Goal: Task Accomplishment & Management: Complete application form

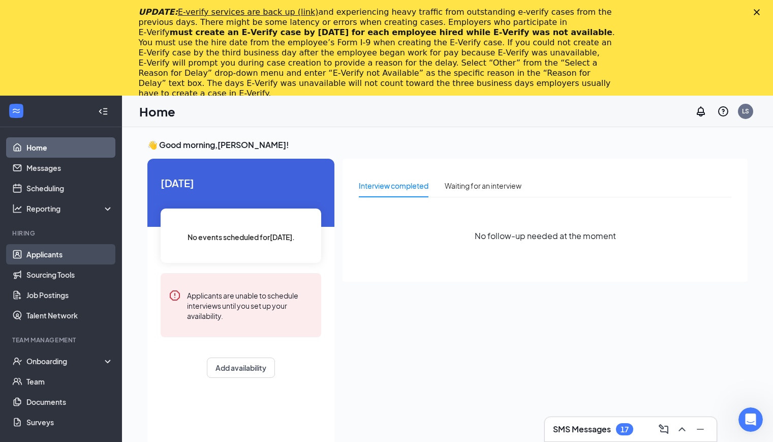
click at [67, 253] on link "Applicants" at bounding box center [69, 254] width 87 height 20
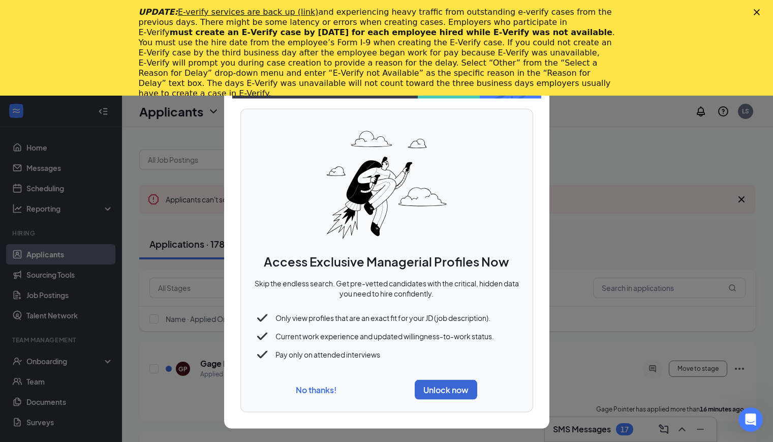
click at [326, 386] on button "No thanks!" at bounding box center [316, 389] width 41 height 11
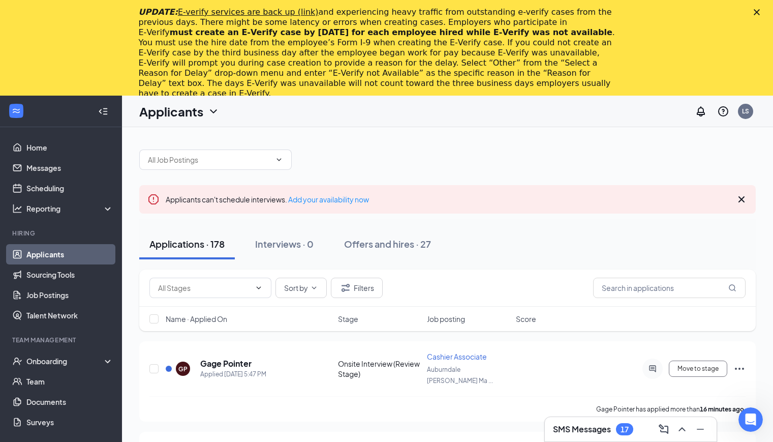
click at [760, 13] on icon "Close" at bounding box center [757, 12] width 6 height 6
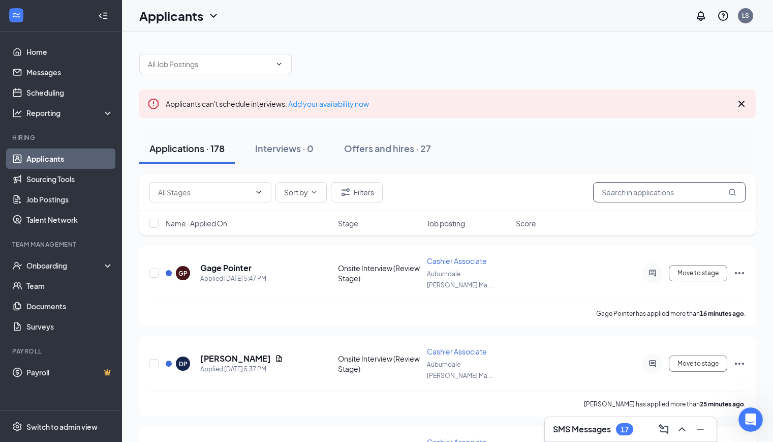
click at [639, 187] on input "text" at bounding box center [669, 192] width 153 height 20
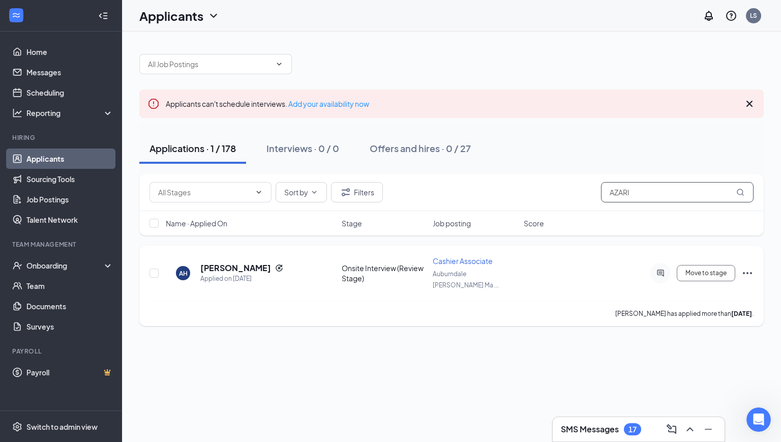
type input "AZARI"
click at [750, 268] on icon "Ellipses" at bounding box center [747, 273] width 12 height 12
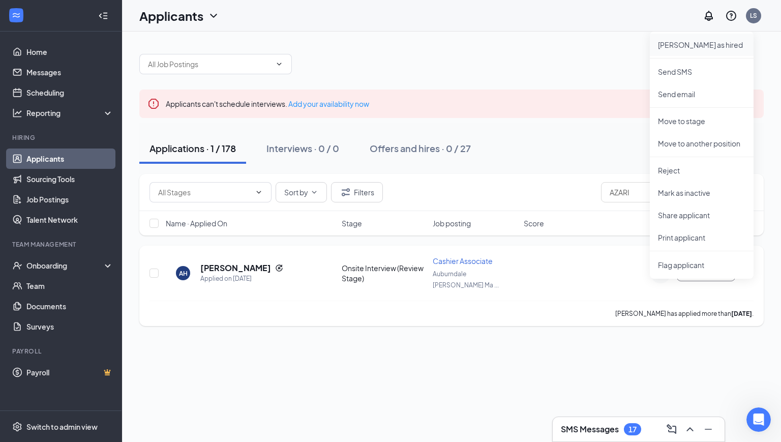
click at [697, 39] on li "Mark as hired" at bounding box center [702, 45] width 104 height 22
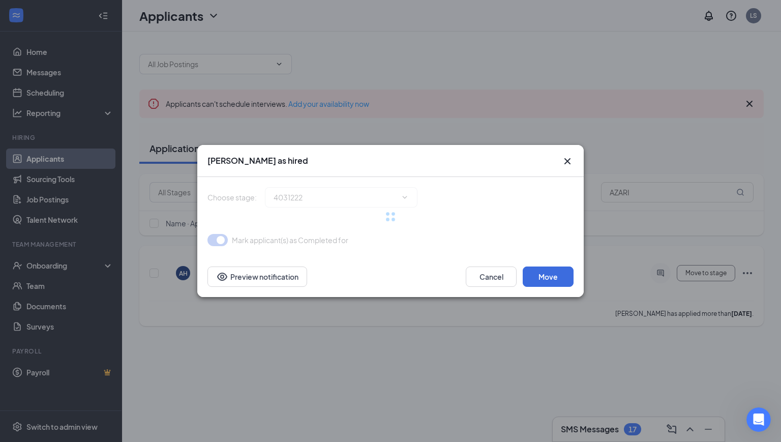
type input "Hiring Complete (final stage)"
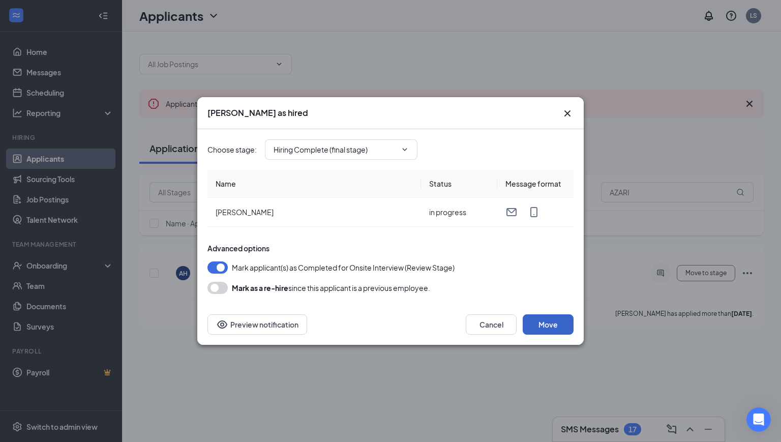
click at [559, 324] on button "Move" at bounding box center [548, 324] width 51 height 20
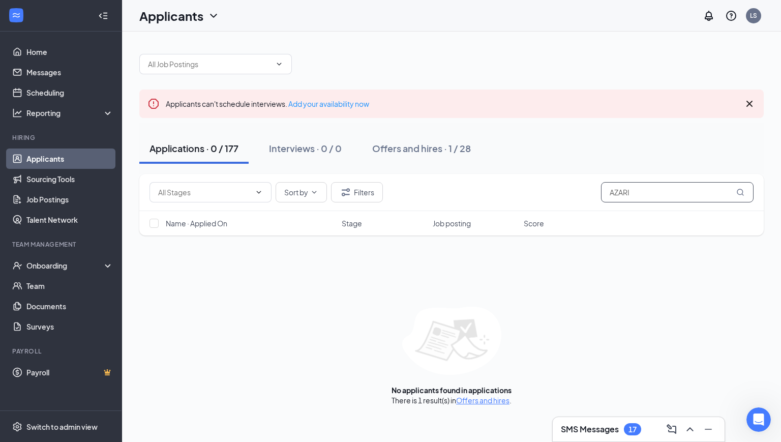
drag, startPoint x: 648, startPoint y: 190, endPoint x: 583, endPoint y: 199, distance: 65.3
click at [583, 199] on div "Sort by Filters AZARI" at bounding box center [451, 192] width 604 height 20
type input "ERIAN"
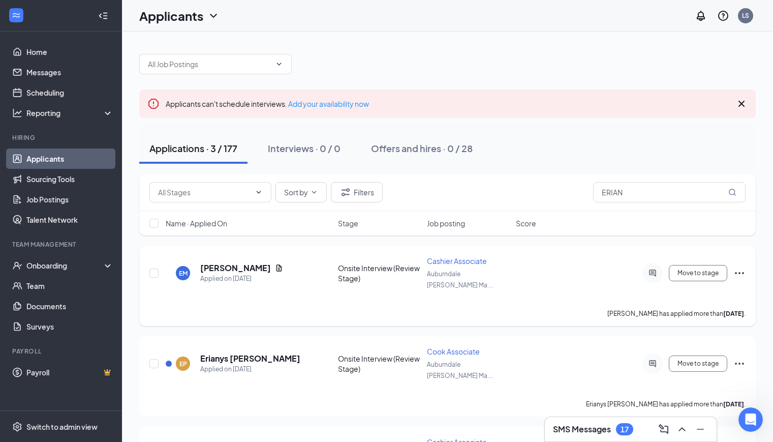
click at [744, 267] on icon "Ellipses" at bounding box center [740, 273] width 12 height 12
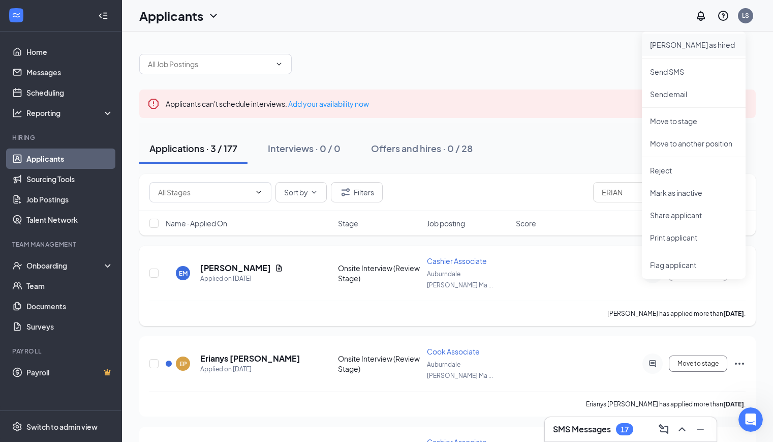
click at [686, 44] on p "Mark as hired" at bounding box center [693, 45] width 87 height 10
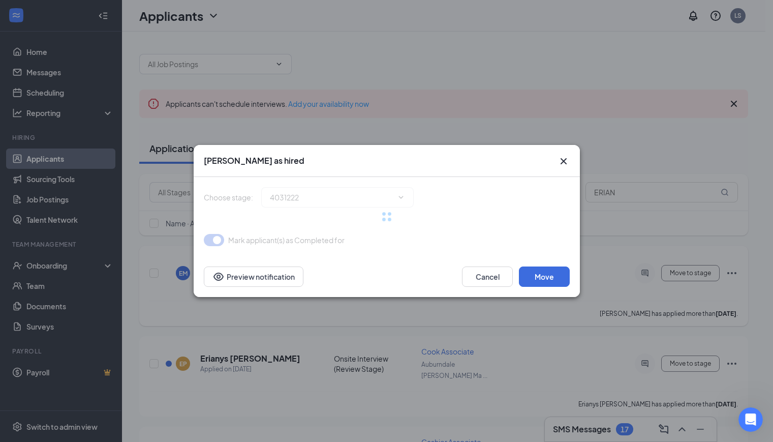
type input "Hiring Complete (final stage)"
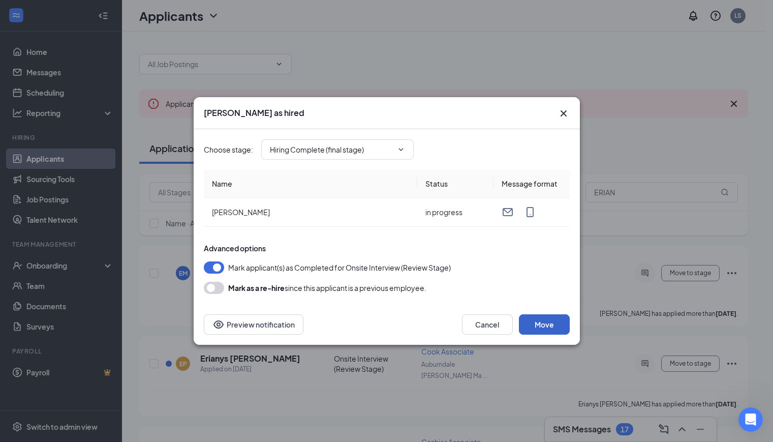
click at [546, 324] on button "Move" at bounding box center [544, 324] width 51 height 20
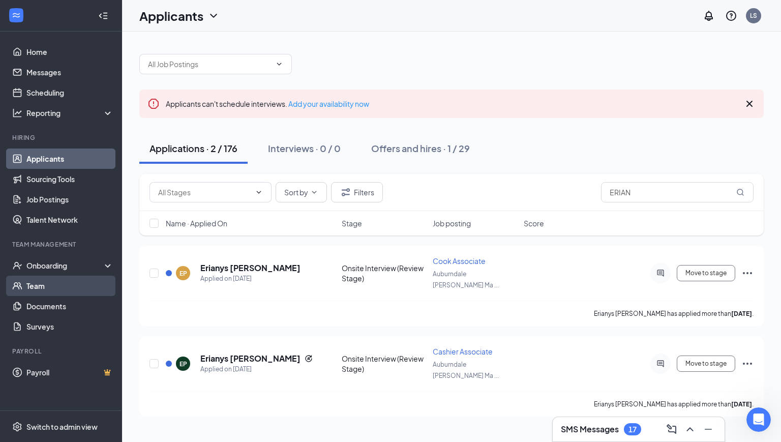
click at [60, 280] on link "Team" at bounding box center [69, 286] width 87 height 20
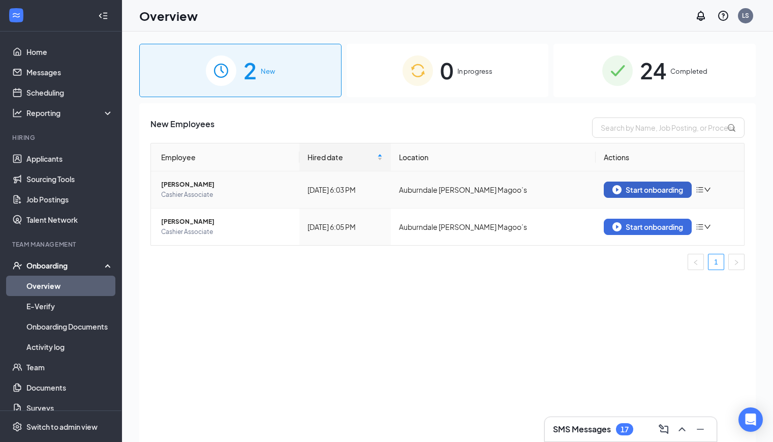
click at [652, 194] on div "Start onboarding" at bounding box center [648, 189] width 71 height 9
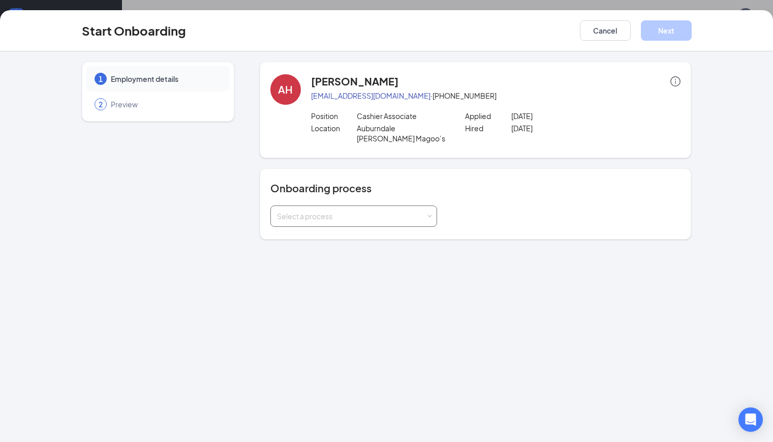
click at [357, 211] on div "Select a process" at bounding box center [351, 216] width 149 height 10
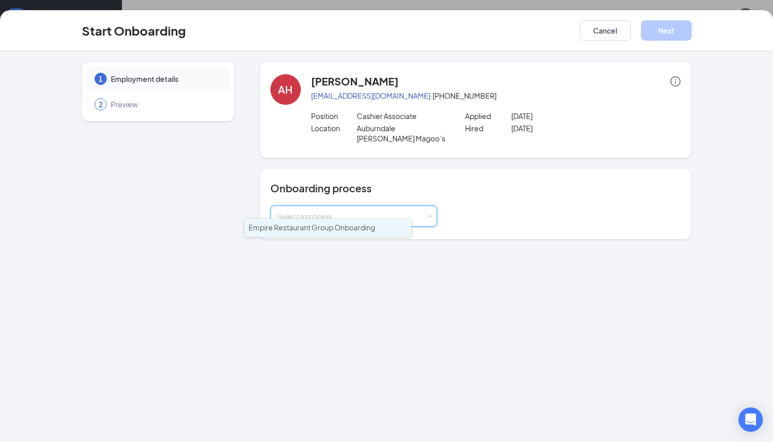
click at [340, 226] on span "Empire Restaurant Group Onboarding" at bounding box center [312, 227] width 127 height 9
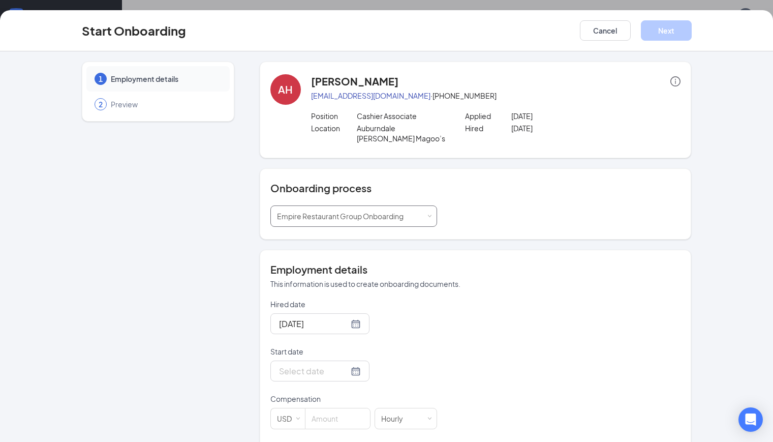
scroll to position [48, 0]
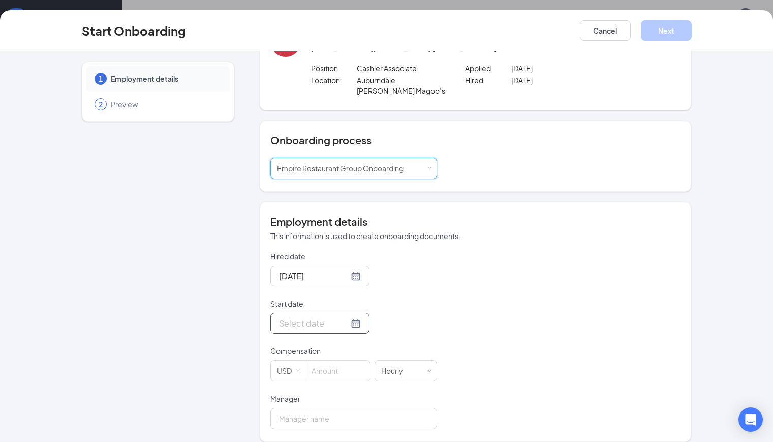
click at [322, 317] on div at bounding box center [320, 323] width 82 height 13
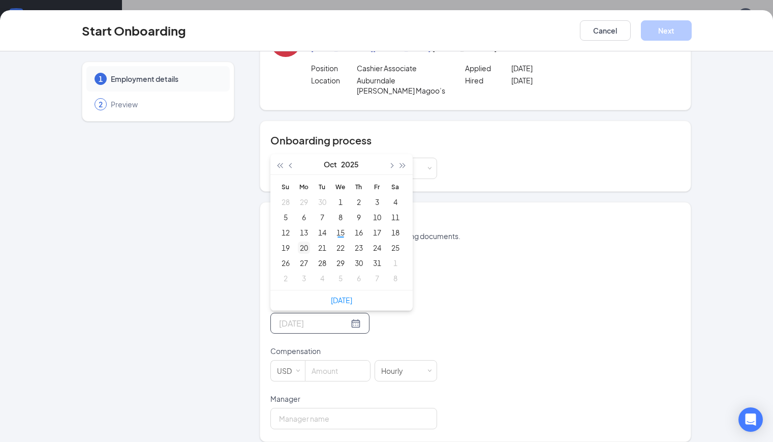
type input "[DATE]"
click at [298, 241] on div "20" at bounding box center [304, 247] width 12 height 12
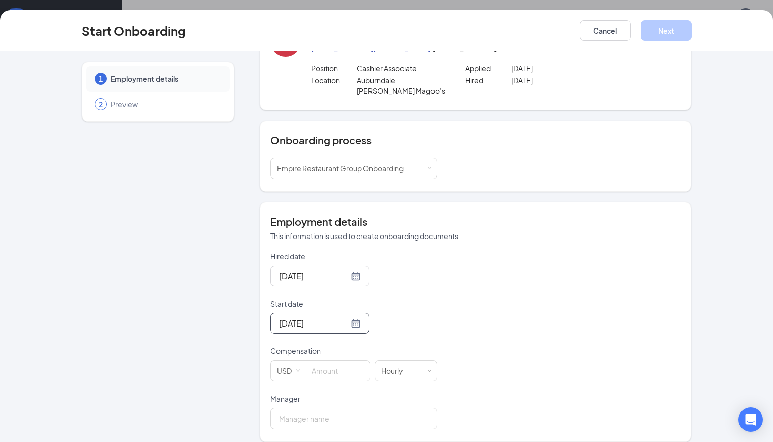
scroll to position [46, 0]
click at [322, 361] on input at bounding box center [338, 370] width 65 height 20
type input "12"
click at [307, 408] on input "Manager" at bounding box center [353, 418] width 167 height 21
type input "[PERSON_NAME]"
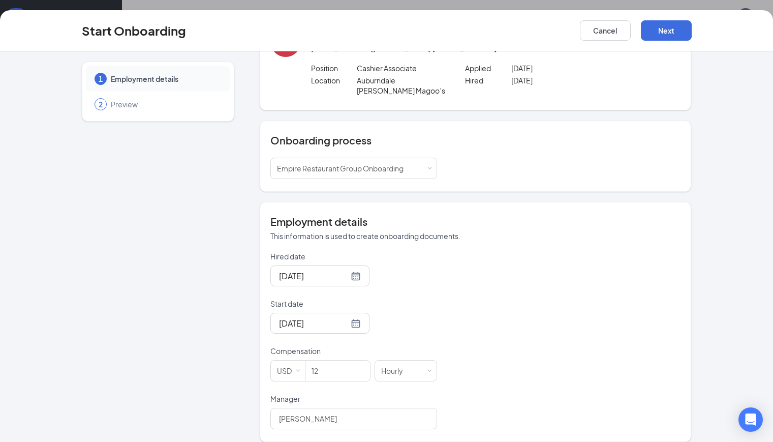
click at [503, 439] on div "1 Employment details 2 Preview AH Azariyah [PERSON_NAME] [EMAIL_ADDRESS][DOMAIN…" at bounding box center [386, 246] width 773 height 390
click at [510, 384] on div "Hired date [DATE] Start date [DATE] [DATE] Su Mo Tu We Th Fr Sa 28 29 30 1 2 3 …" at bounding box center [475, 340] width 411 height 178
click at [692, 33] on button "Next" at bounding box center [666, 30] width 51 height 20
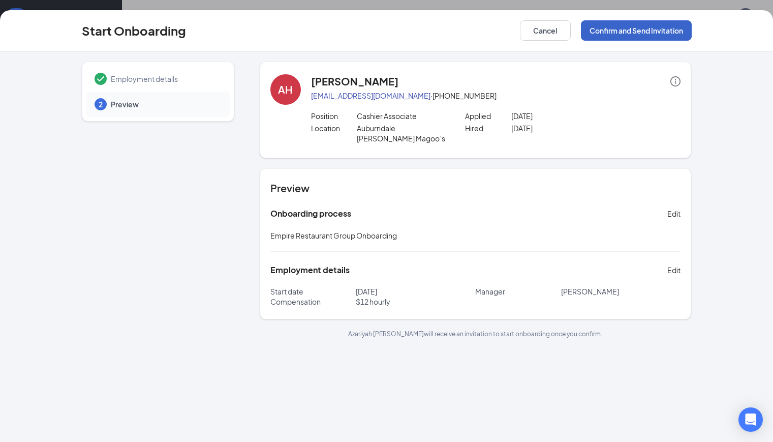
click at [692, 23] on button "Confirm and Send Invitation" at bounding box center [636, 30] width 111 height 20
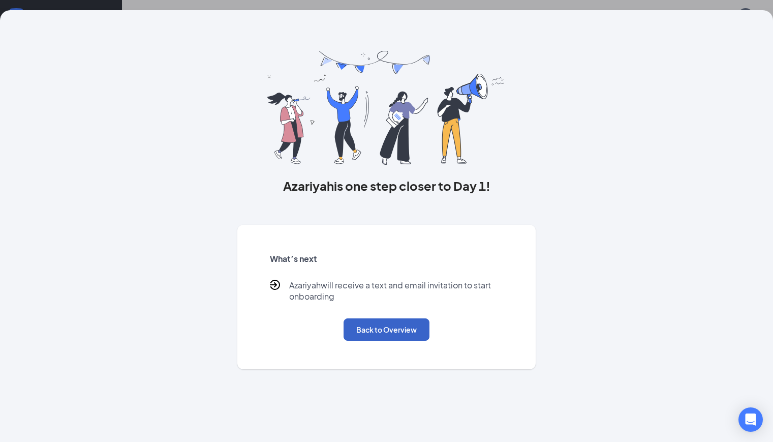
click at [385, 341] on button "Back to Overview" at bounding box center [387, 329] width 86 height 22
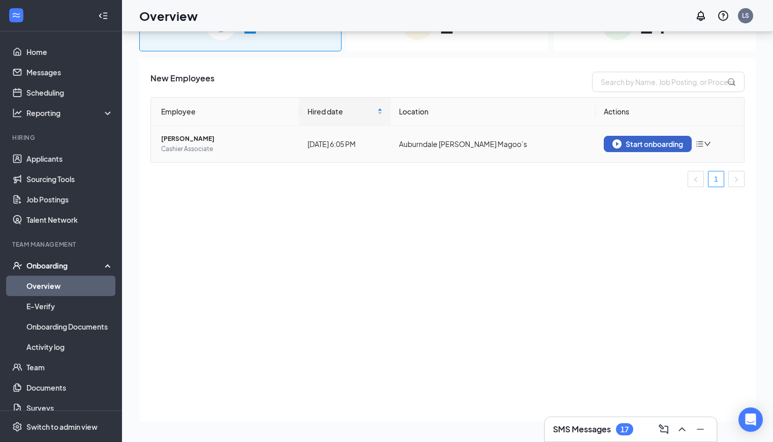
click at [637, 145] on div "Start onboarding" at bounding box center [648, 143] width 71 height 9
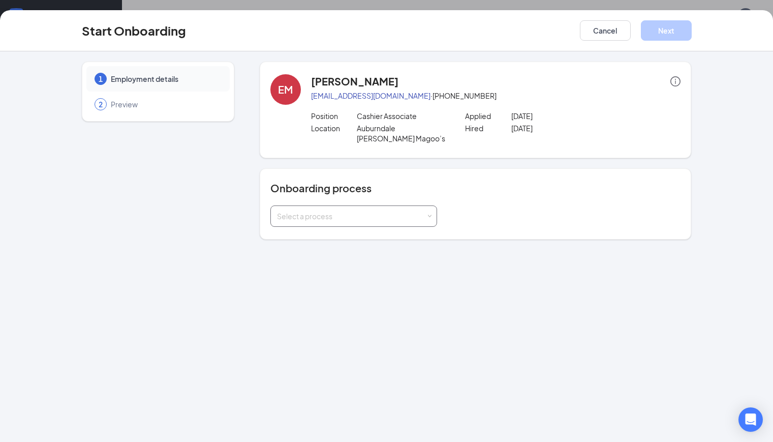
click at [337, 211] on div "Select a process" at bounding box center [351, 216] width 149 height 10
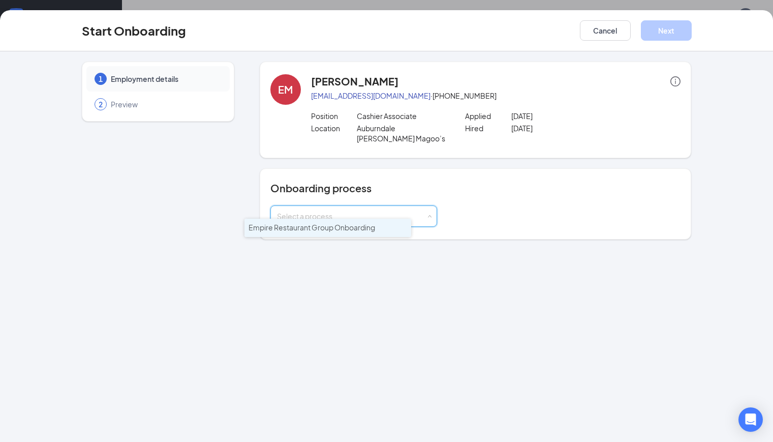
click at [327, 227] on span "Empire Restaurant Group Onboarding" at bounding box center [312, 227] width 127 height 9
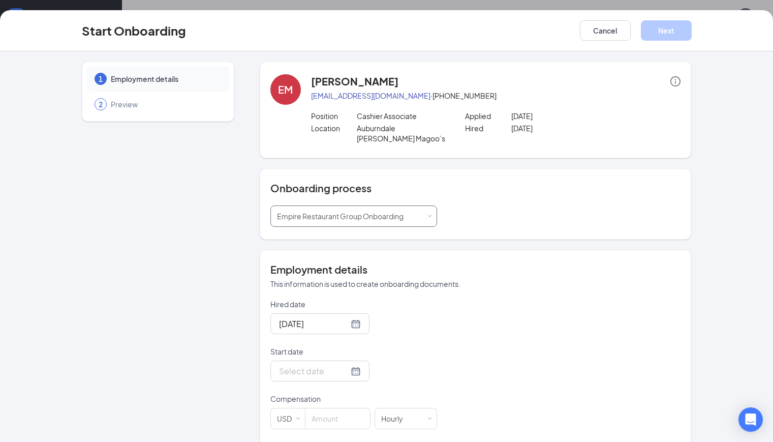
scroll to position [48, 0]
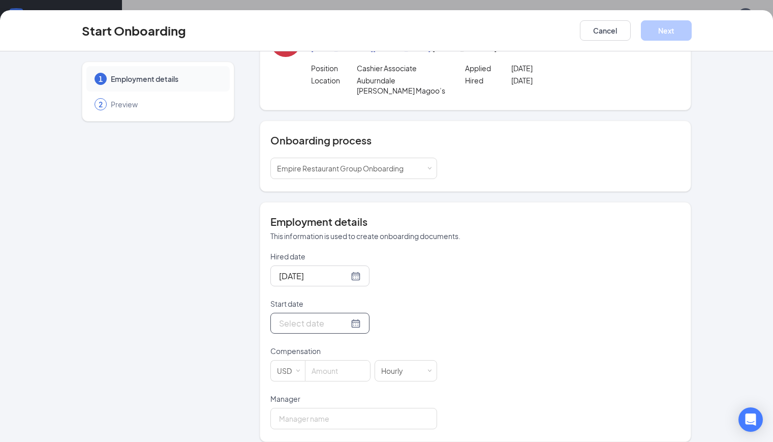
click at [321, 317] on div at bounding box center [320, 323] width 82 height 13
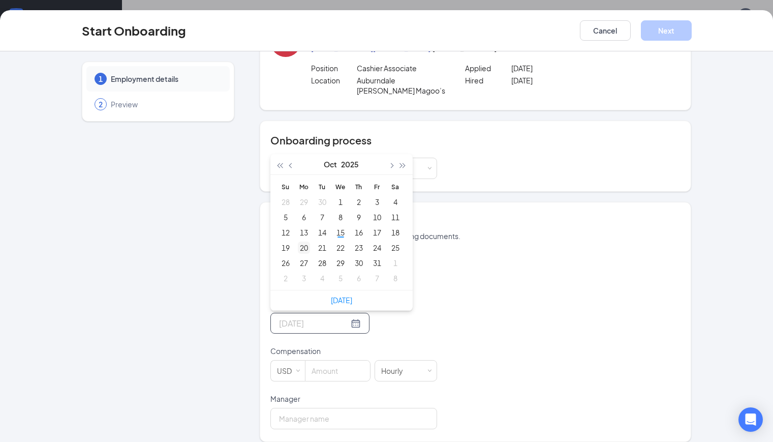
type input "[DATE]"
click at [298, 241] on div "20" at bounding box center [304, 247] width 12 height 12
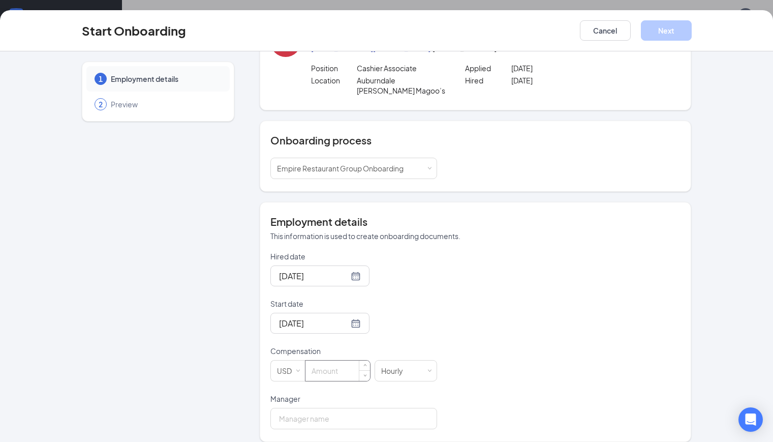
click at [306, 360] on input at bounding box center [338, 370] width 65 height 20
type input "12"
click at [299, 414] on input "Manager" at bounding box center [353, 418] width 167 height 21
type input "[PERSON_NAME]"
click at [477, 329] on div "Hired date [DATE] Start date [DATE] [DATE] Su Mo Tu We Th Fr Sa 28 29 30 1 2 3 …" at bounding box center [475, 340] width 411 height 178
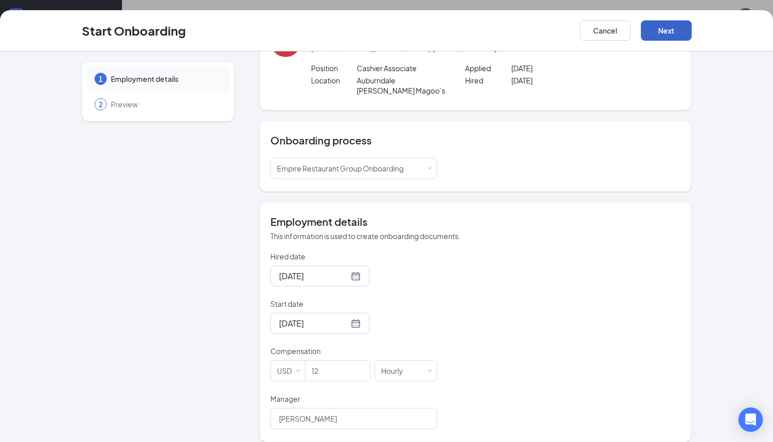
click at [692, 24] on button "Next" at bounding box center [666, 30] width 51 height 20
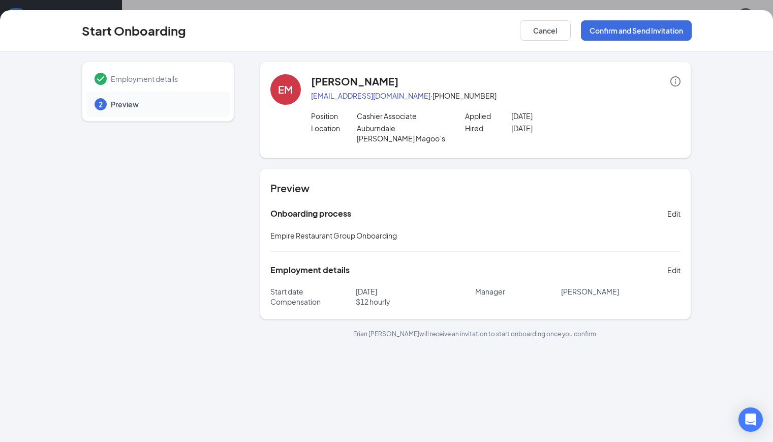
click at [595, 205] on div "Onboarding process Edit" at bounding box center [475, 213] width 411 height 16
click at [692, 26] on button "Confirm and Send Invitation" at bounding box center [636, 30] width 111 height 20
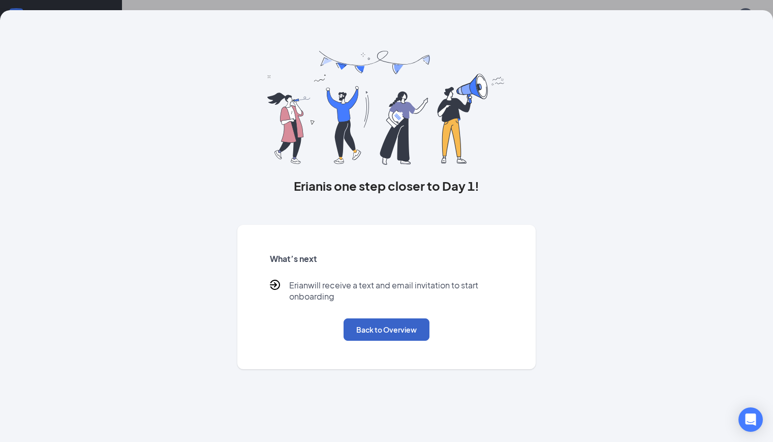
click at [404, 341] on button "Back to Overview" at bounding box center [387, 329] width 86 height 22
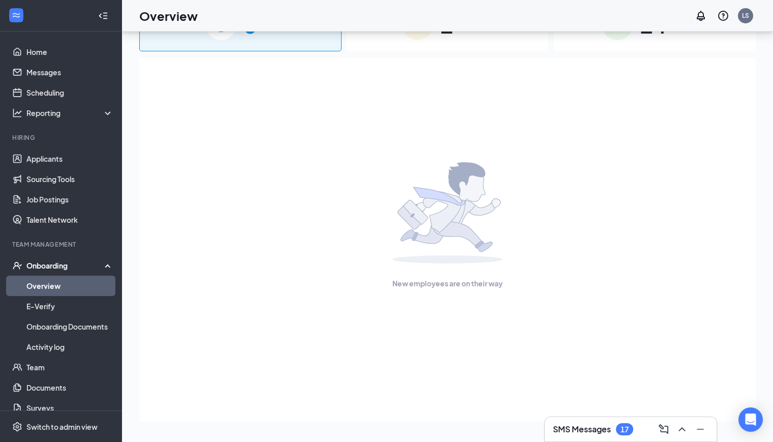
click at [227, 159] on div "New employees are on their way" at bounding box center [447, 225] width 594 height 336
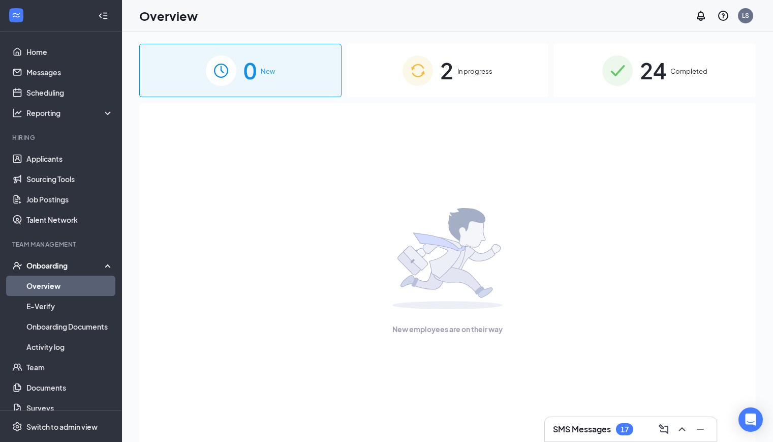
click at [456, 65] on div "2 In progress" at bounding box center [448, 70] width 202 height 53
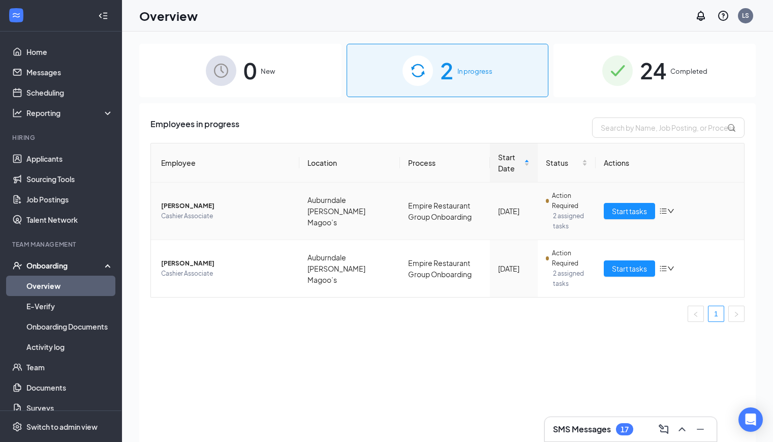
click at [192, 204] on span "[PERSON_NAME]" at bounding box center [226, 206] width 130 height 10
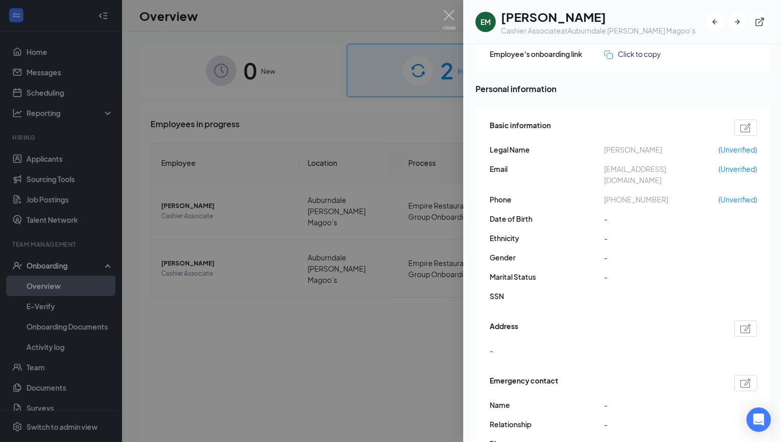
scroll to position [44, 0]
drag, startPoint x: 707, startPoint y: 170, endPoint x: 603, endPoint y: 173, distance: 103.8
click at [603, 173] on div "Email [EMAIL_ADDRESS][DOMAIN_NAME] (Unverified)" at bounding box center [623, 175] width 267 height 22
copy div "[EMAIL_ADDRESS][DOMAIN_NAME]"
drag, startPoint x: 665, startPoint y: 188, endPoint x: 613, endPoint y: 190, distance: 51.9
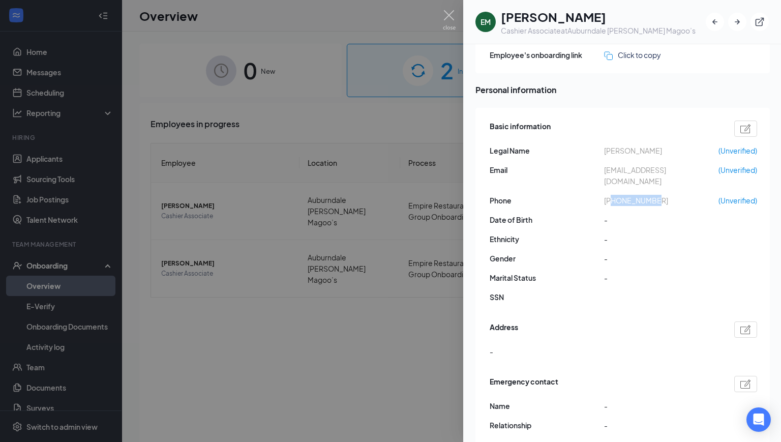
click at [613, 195] on span "[PHONE_NUMBER]" at bounding box center [661, 200] width 114 height 11
copy span "8508762788"
click at [451, 18] on img at bounding box center [449, 20] width 13 height 20
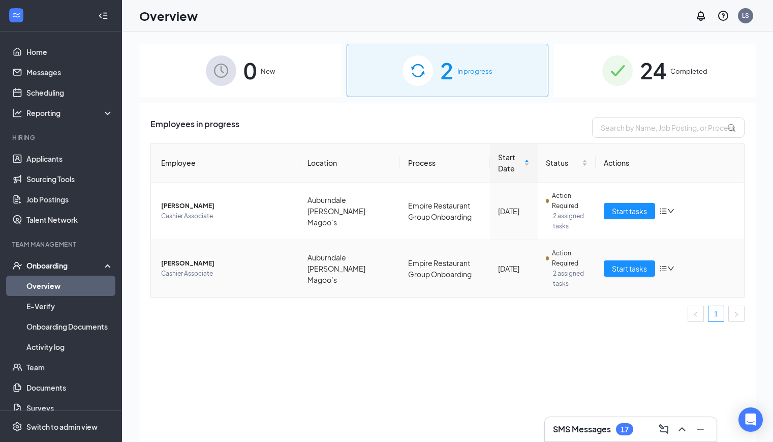
click at [199, 258] on td "[PERSON_NAME] Associate" at bounding box center [225, 268] width 148 height 57
click at [195, 268] on span "[PERSON_NAME]" at bounding box center [226, 263] width 130 height 10
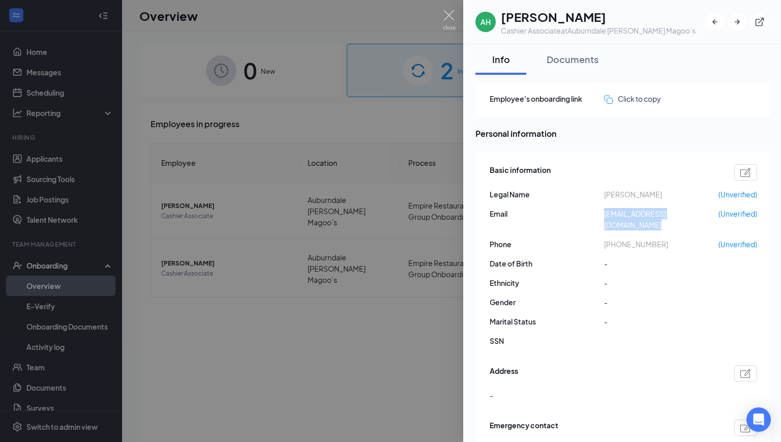
drag, startPoint x: 716, startPoint y: 215, endPoint x: 599, endPoint y: 219, distance: 117.5
click at [599, 219] on div "Email [EMAIL_ADDRESS][DOMAIN_NAME] (Unverified)" at bounding box center [623, 219] width 267 height 22
copy div "[EMAIL_ADDRESS][DOMAIN_NAME]"
drag, startPoint x: 670, startPoint y: 235, endPoint x: 614, endPoint y: 232, distance: 56.5
click at [614, 238] on span "[PHONE_NUMBER]" at bounding box center [661, 243] width 114 height 11
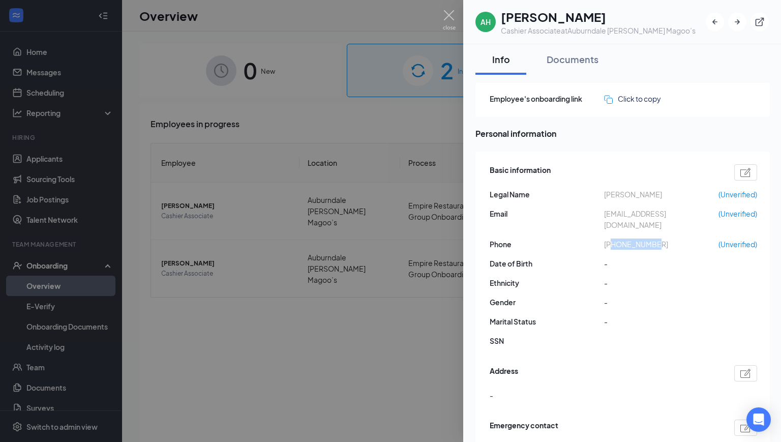
copy span "4072198323"
